Goal: Information Seeking & Learning: Find specific fact

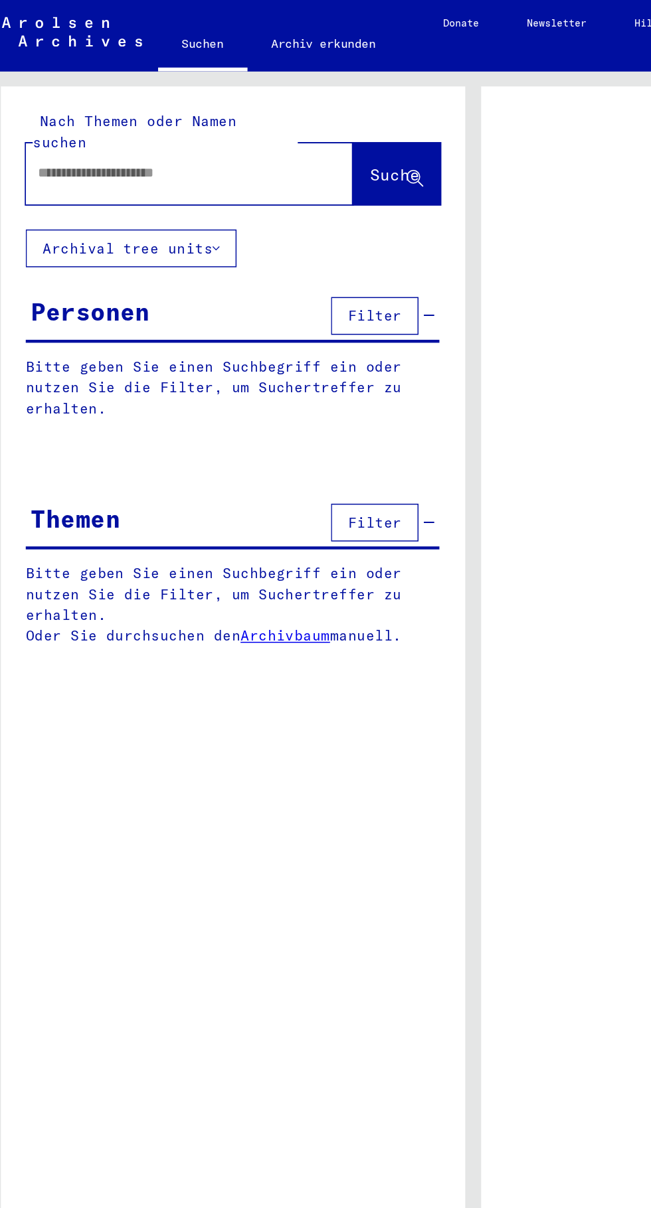
click at [62, 109] on input "text" at bounding box center [124, 116] width 179 height 14
type input "**********"
click at [155, 161] on icon at bounding box center [153, 165] width 5 height 9
click at [141, 153] on button "Archival tree units" at bounding box center [97, 165] width 141 height 25
click at [153, 161] on icon at bounding box center [153, 165] width 5 height 9
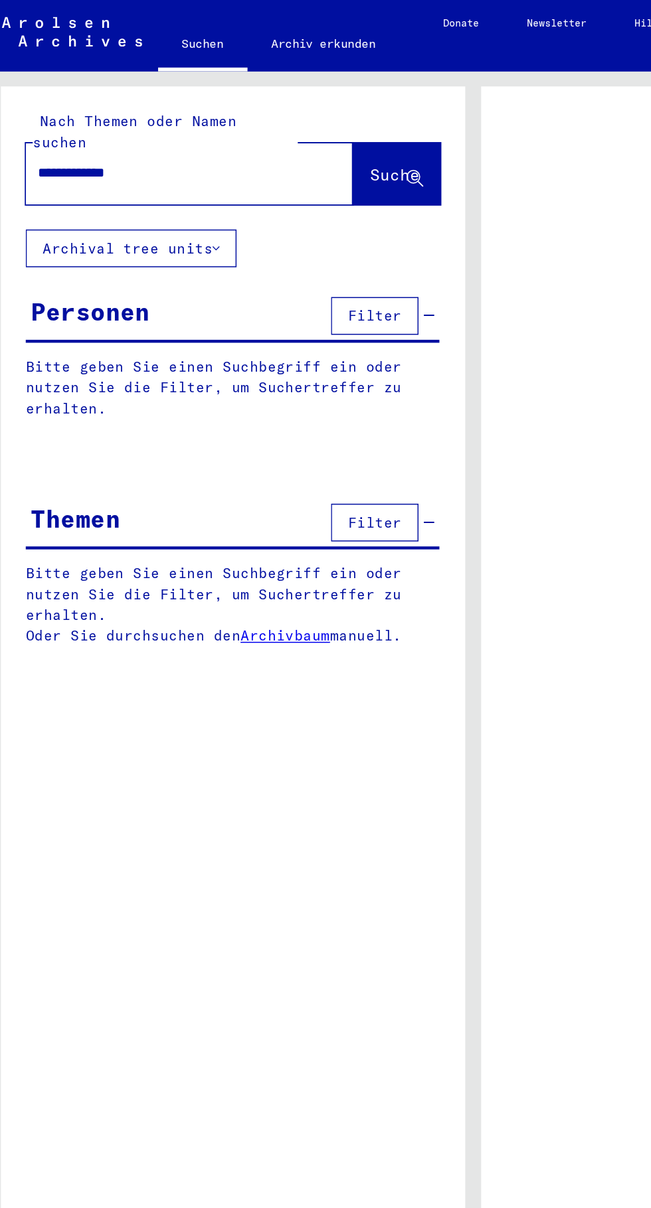
click at [272, 110] on span "Suche" at bounding box center [272, 116] width 33 height 13
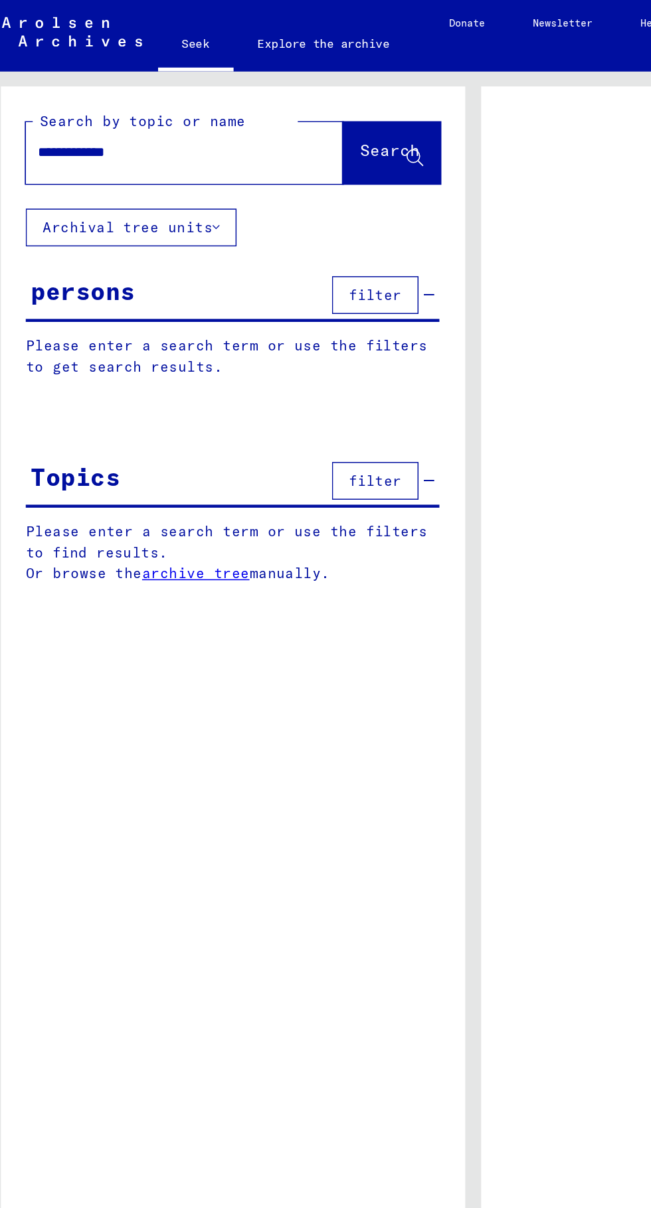
click at [264, 197] on font "filter" at bounding box center [259, 197] width 35 height 12
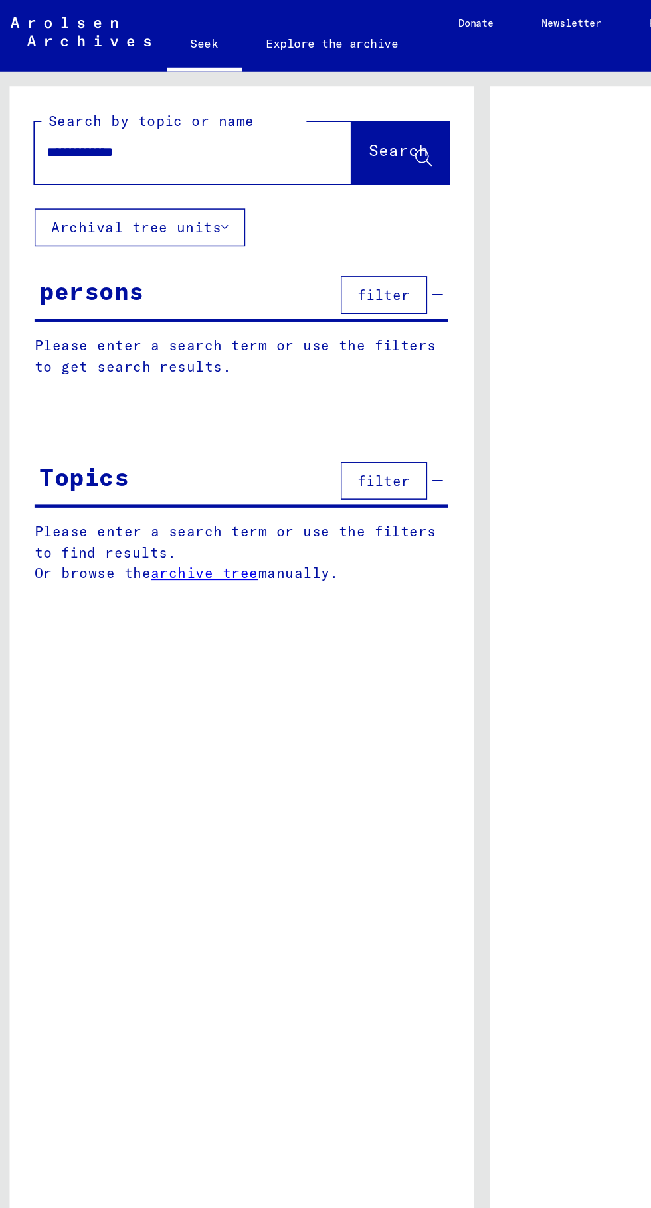
click at [262, 201] on font "filter" at bounding box center [259, 197] width 35 height 12
click at [278, 195] on button "filter" at bounding box center [260, 197] width 58 height 25
click at [272, 100] on font "Search" at bounding box center [270, 100] width 40 height 13
click at [274, 103] on font "Search" at bounding box center [270, 100] width 40 height 13
